Goal: Find specific page/section: Find specific page/section

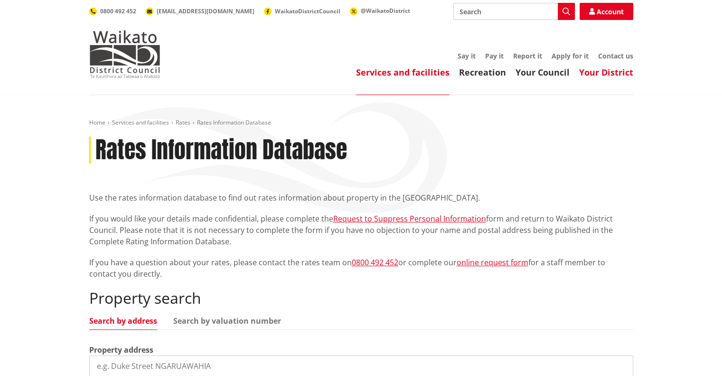
click at [597, 69] on link "Your District" at bounding box center [606, 71] width 54 height 11
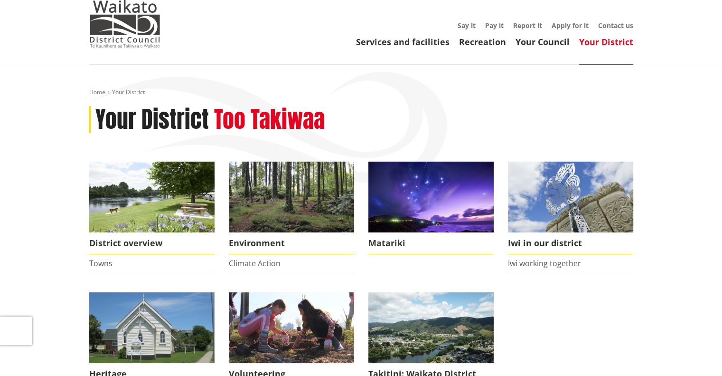
scroll to position [95, 0]
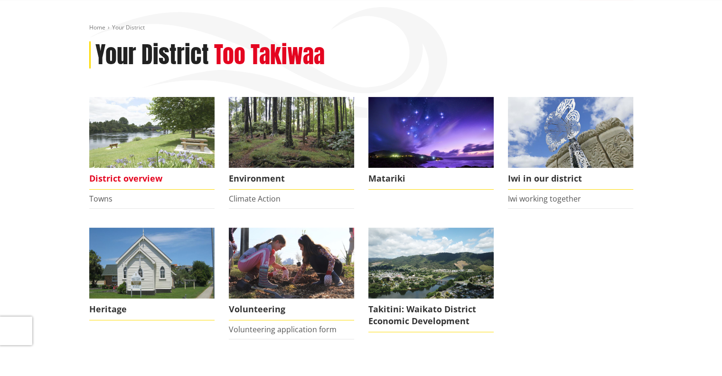
click at [138, 160] on img at bounding box center [151, 132] width 125 height 71
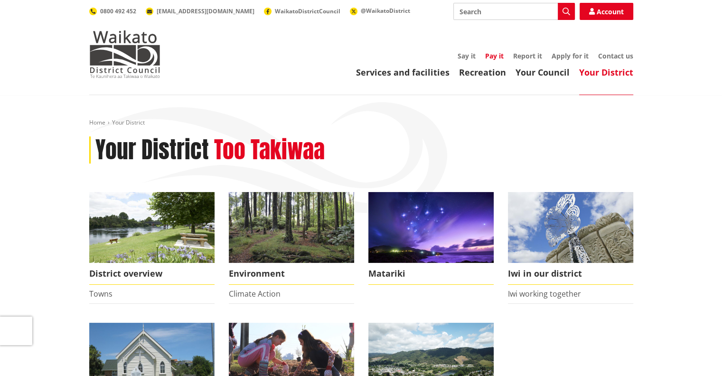
click at [496, 54] on link "Pay it" at bounding box center [494, 55] width 19 height 9
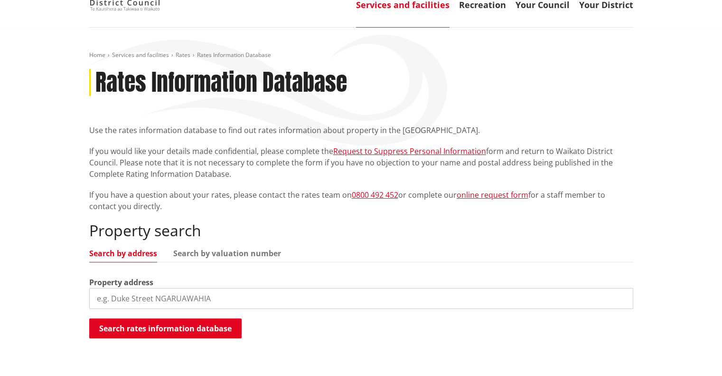
scroll to position [190, 0]
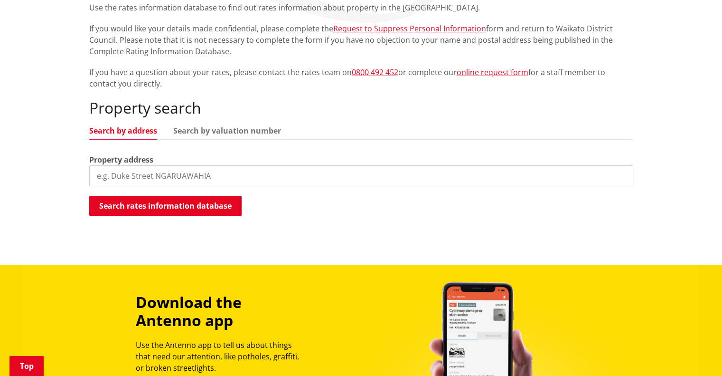
click at [180, 176] on input "search" at bounding box center [361, 175] width 544 height 21
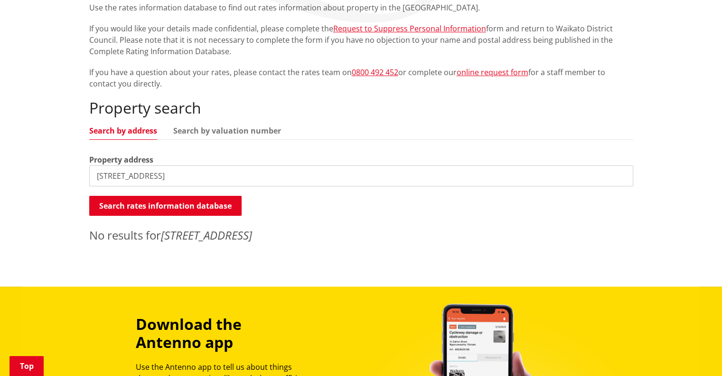
drag, startPoint x: 161, startPoint y: 176, endPoint x: 44, endPoint y: 176, distance: 117.8
click at [44, 176] on div "Home Services and facilities Rates Rates Information Database Rates Information…" at bounding box center [361, 95] width 722 height 381
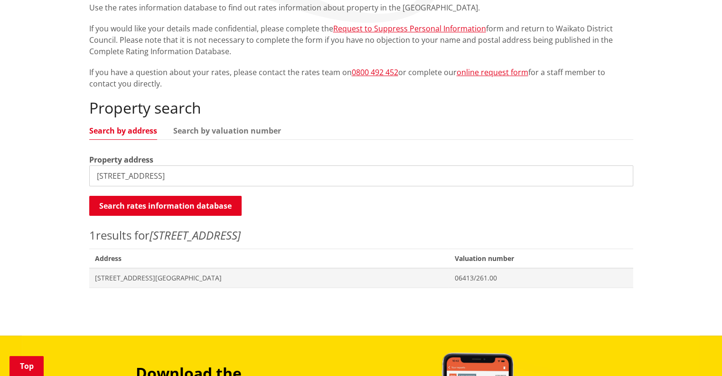
click at [159, 180] on input "43 main road" at bounding box center [361, 175] width 544 height 21
type input "43"
type input "5"
type input "47 main road"
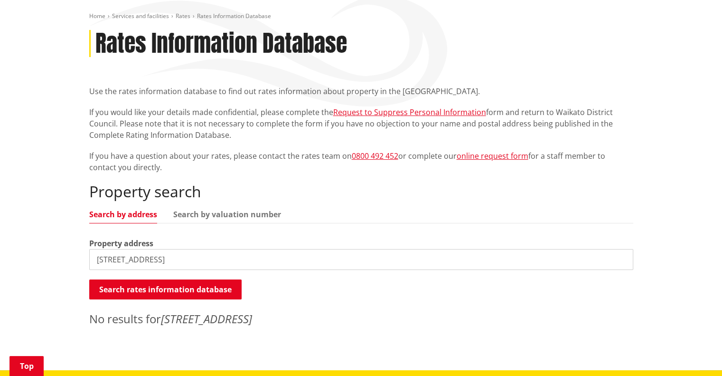
scroll to position [0, 0]
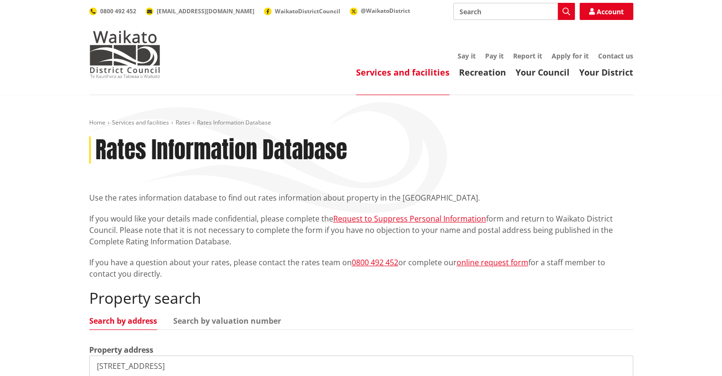
click at [239, 72] on ul "Services and facilities Recreation Your Council Your District" at bounding box center [407, 72] width 454 height 10
click at [540, 313] on div "Property search Search by address Search by valuation number Property address 4…" at bounding box center [361, 361] width 544 height 144
